Goal: Find specific page/section

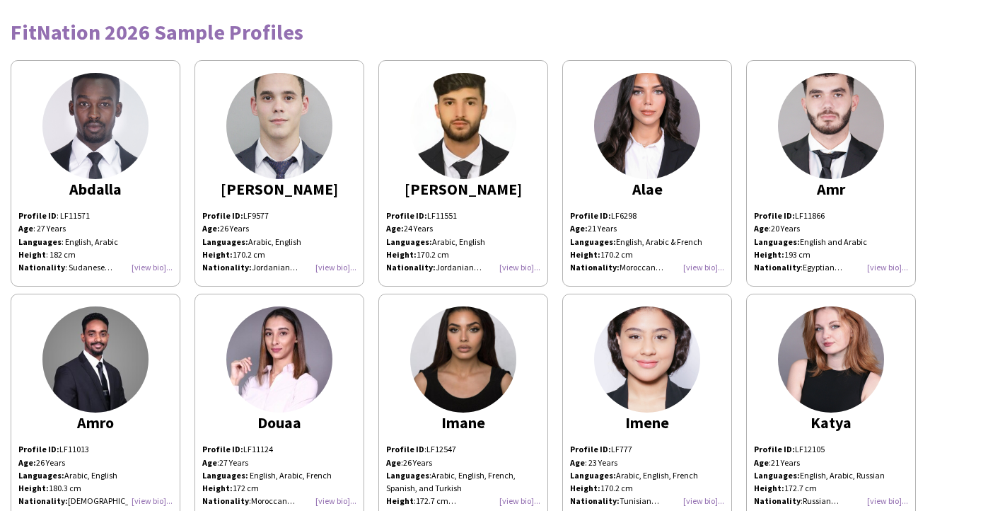
click at [204, 28] on div "FitNation 2026 Sample Profiles" at bounding box center [503, 31] width 984 height 21
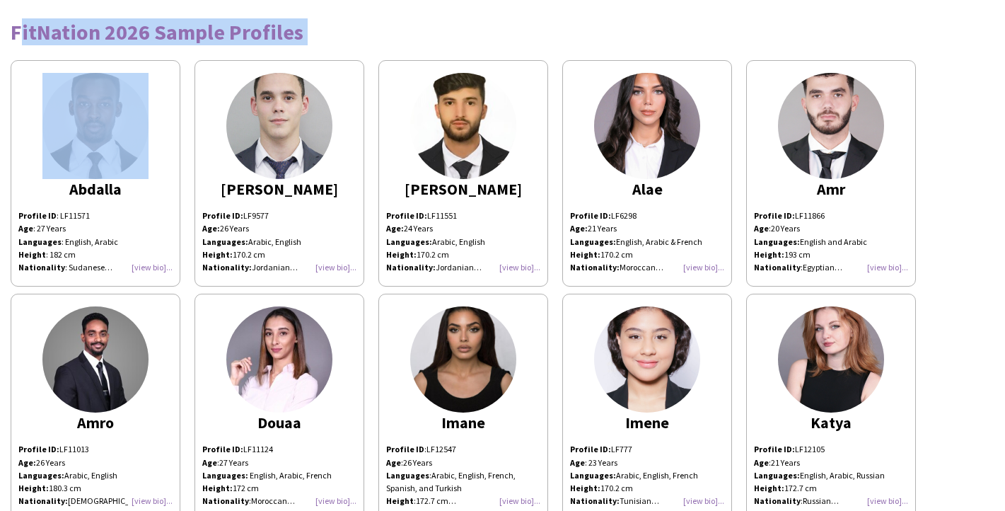
click at [204, 28] on div "FitNation 2026 Sample Profiles" at bounding box center [503, 31] width 984 height 21
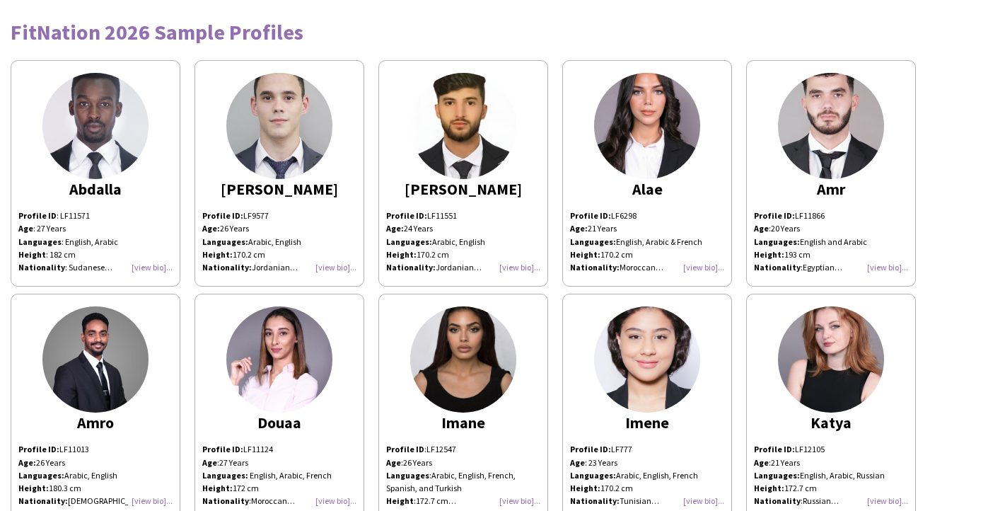
click at [982, 180] on div "[PERSON_NAME] Profile ID : LF11571 Age : [DEMOGRAPHIC_DATA] Years Languages : E…" at bounding box center [503, 520] width 984 height 934
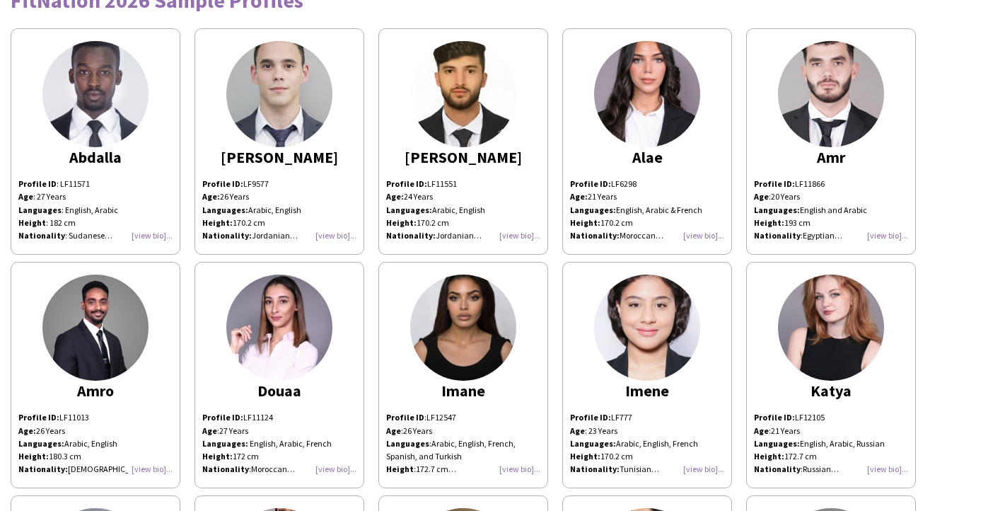
scroll to position [33, 0]
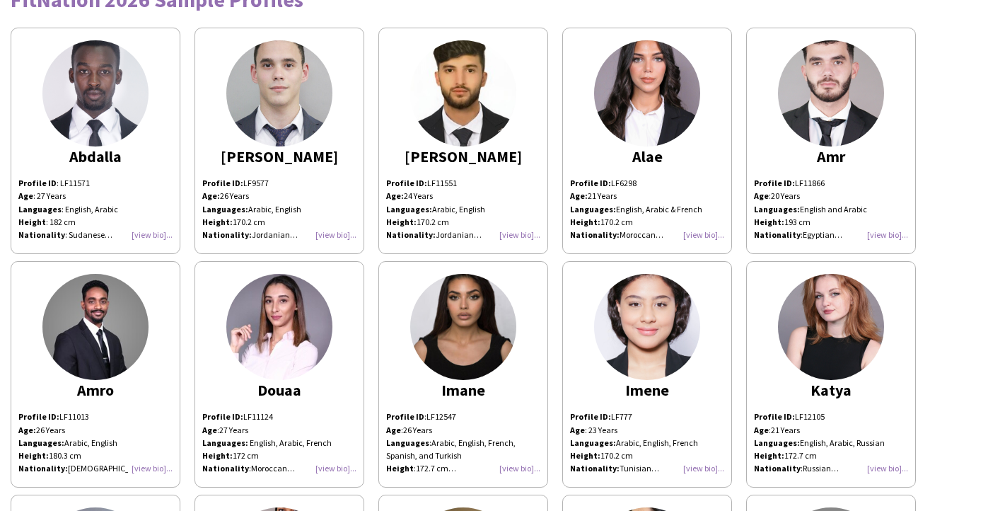
click at [697, 236] on div "Profile ID: LF6298 Age: [DEMOGRAPHIC_DATA] Years Languages: English, Arabic & F…" at bounding box center [647, 209] width 154 height 64
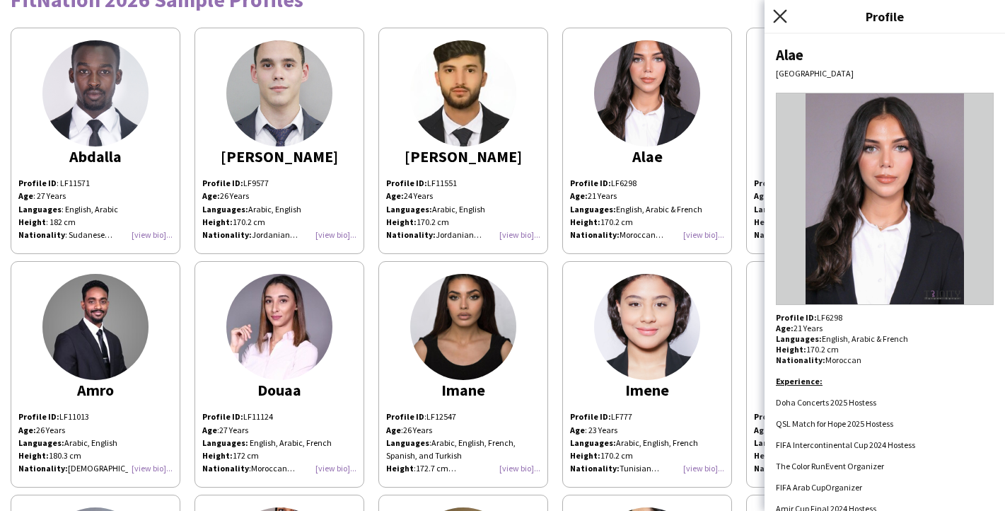
click at [784, 14] on icon "Close pop-in" at bounding box center [779, 15] width 13 height 13
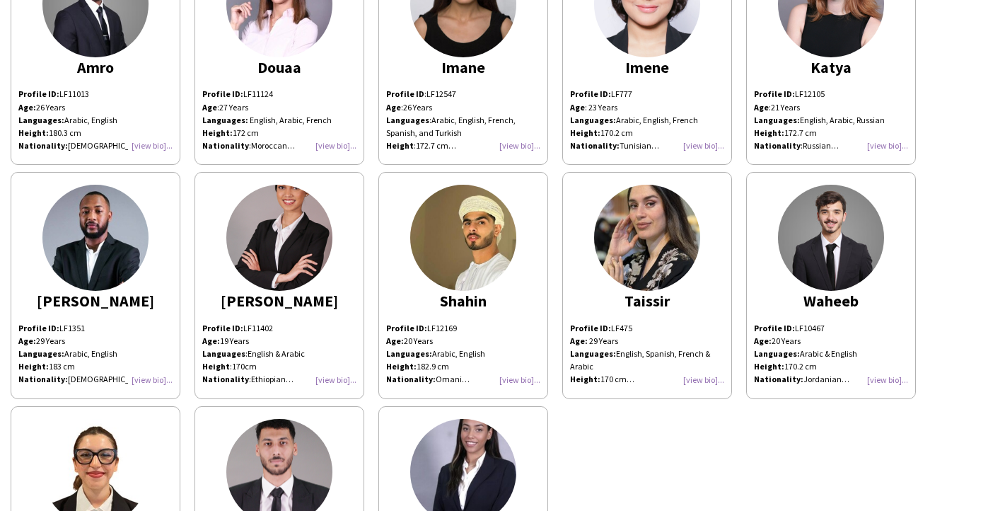
scroll to position [0, 0]
